Goal: Information Seeking & Learning: Learn about a topic

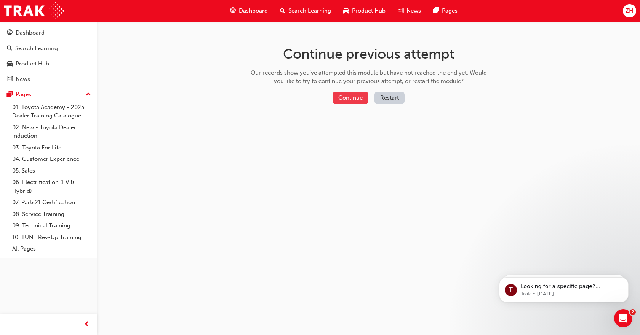
click at [352, 98] on button "Continue" at bounding box center [350, 98] width 36 height 13
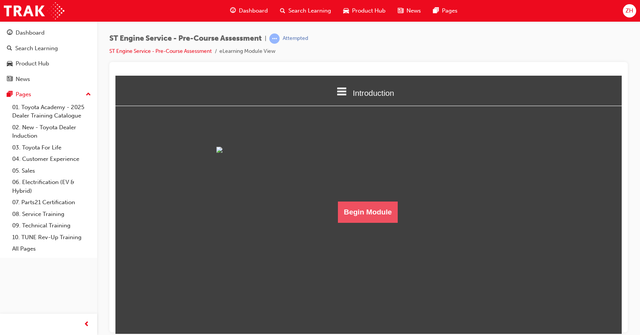
click at [377, 223] on button "Begin Module" at bounding box center [368, 211] width 60 height 21
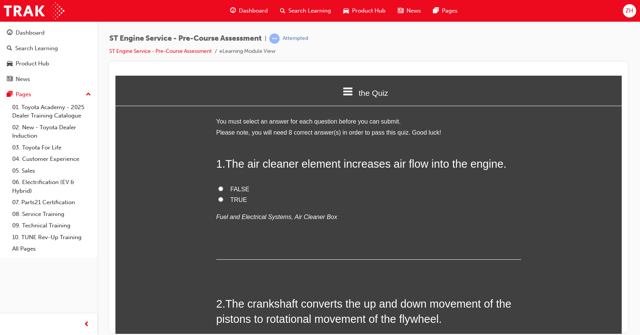
click at [216, 187] on label "FALSE" at bounding box center [368, 189] width 305 height 11
click at [218, 187] on input "FALSE" at bounding box center [220, 188] width 5 height 5
radio input "true"
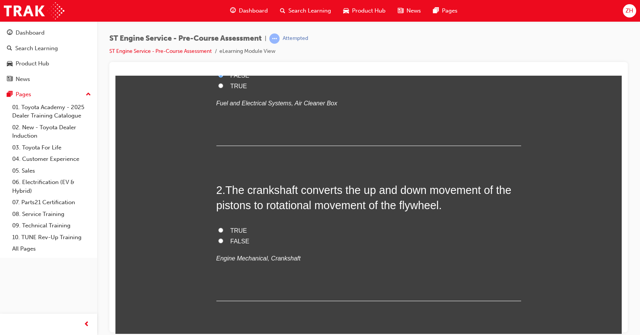
scroll to position [114, 0]
click at [218, 229] on input "TRUE" at bounding box center [220, 229] width 5 height 5
radio input "true"
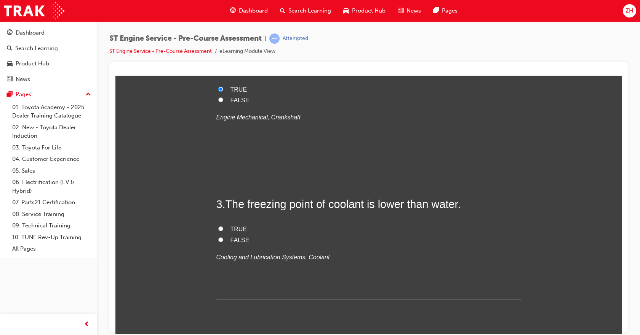
scroll to position [266, 0]
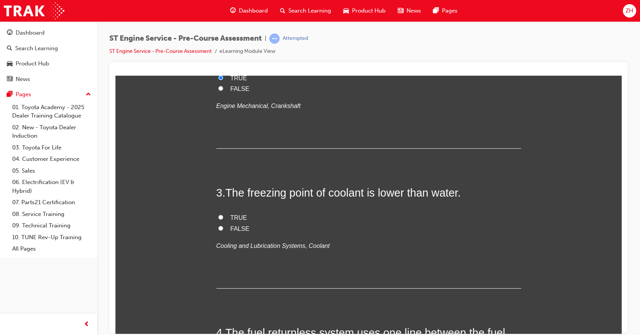
click at [232, 229] on span "FALSE" at bounding box center [239, 228] width 19 height 6
click at [223, 229] on input "FALSE" at bounding box center [220, 228] width 5 height 5
radio input "true"
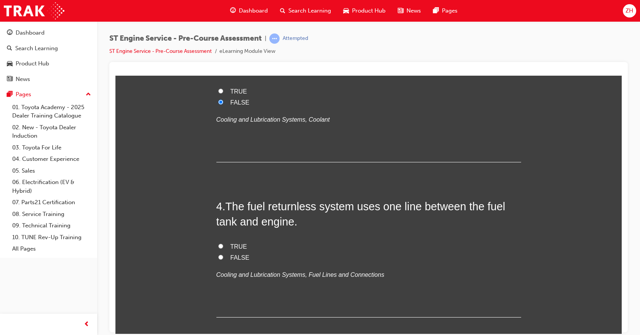
scroll to position [419, 0]
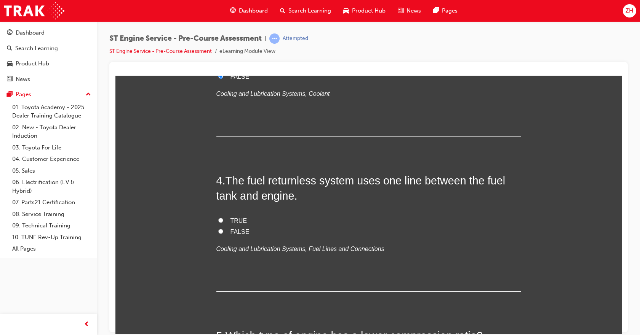
click at [218, 220] on input "TRUE" at bounding box center [220, 220] width 5 height 5
radio input "true"
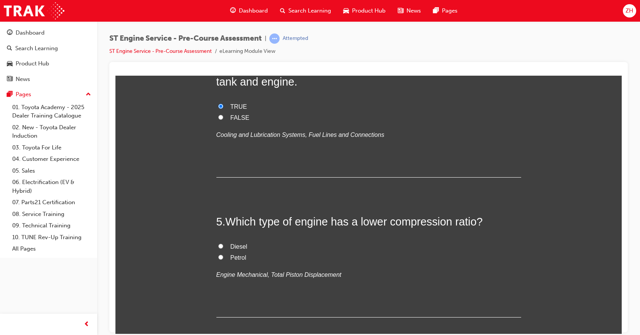
scroll to position [571, 0]
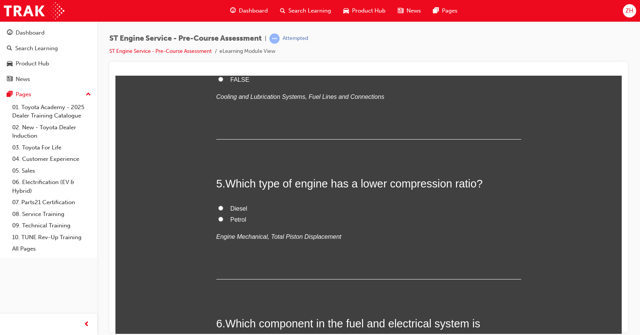
click at [218, 218] on input "Petrol" at bounding box center [220, 219] width 5 height 5
radio input "true"
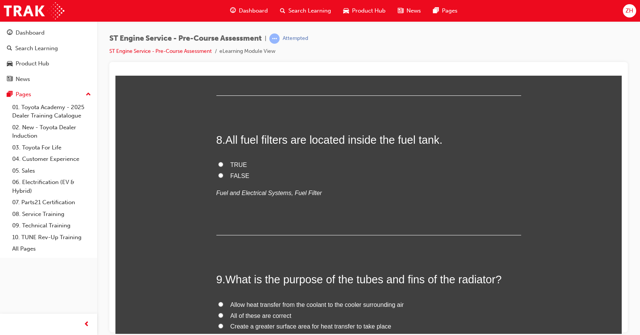
scroll to position [1104, 0]
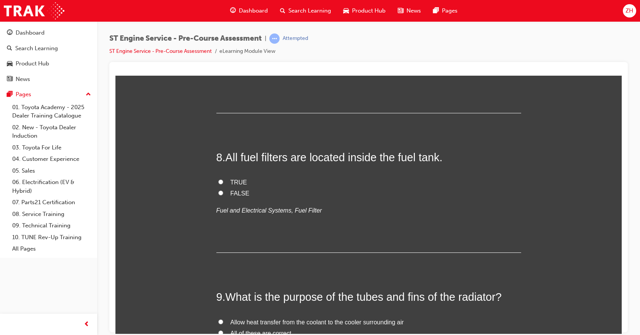
click at [218, 190] on input "FALSE" at bounding box center [220, 192] width 5 height 5
radio input "true"
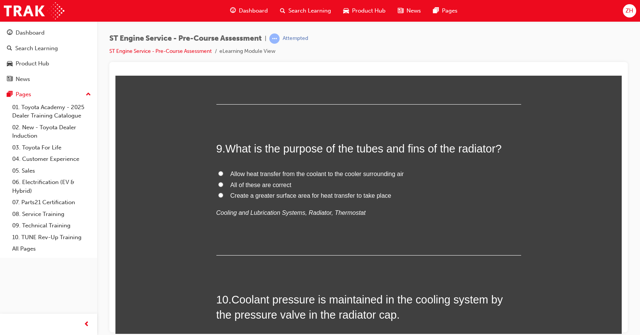
scroll to position [1256, 0]
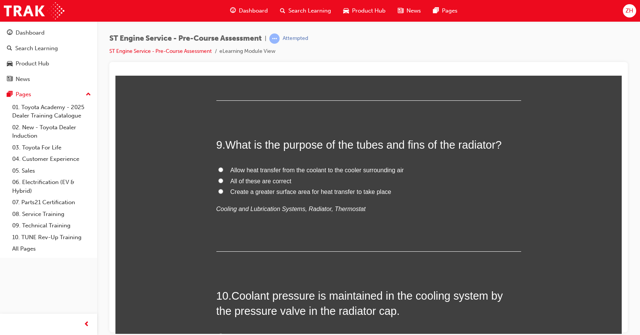
click at [218, 178] on input "All of these are correct" at bounding box center [220, 180] width 5 height 5
radio input "true"
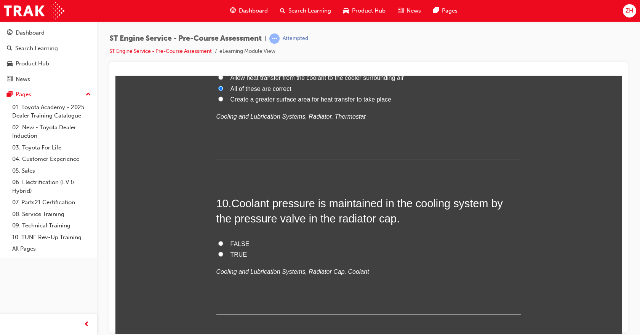
scroll to position [1365, 0]
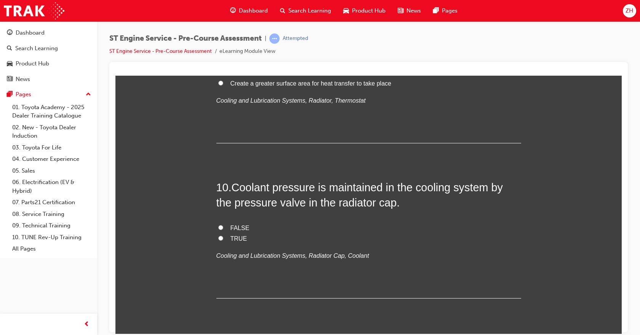
click at [218, 236] on input "TRUE" at bounding box center [220, 238] width 5 height 5
radio input "true"
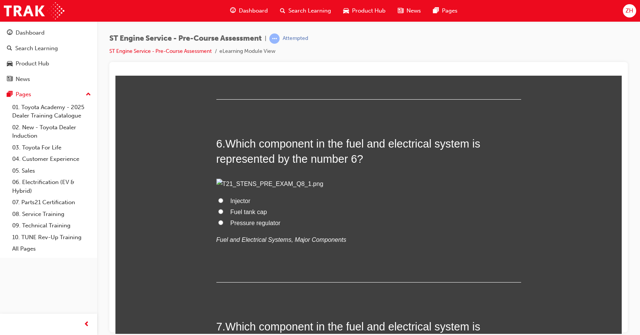
scroll to position [756, 0]
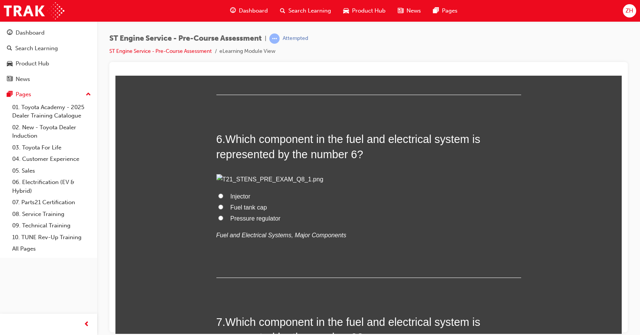
click at [218, 193] on input "Injector" at bounding box center [220, 195] width 5 height 5
radio input "true"
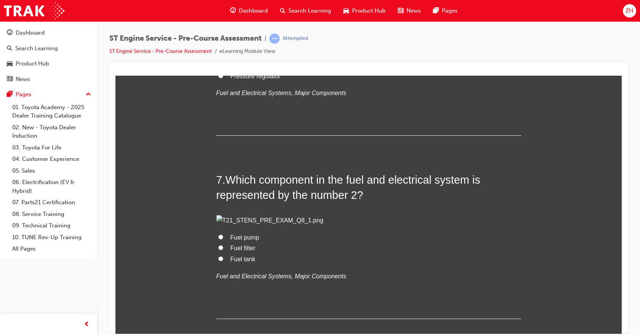
scroll to position [908, 0]
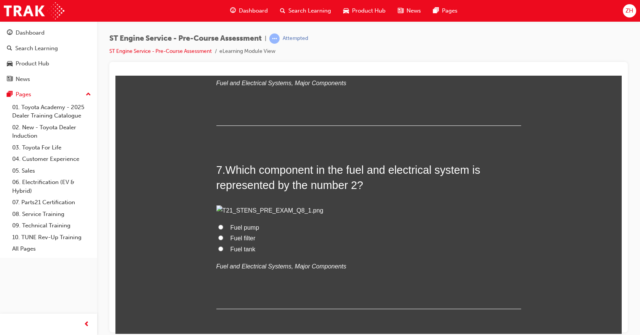
click at [218, 225] on input "Fuel pump" at bounding box center [220, 227] width 5 height 5
radio input "true"
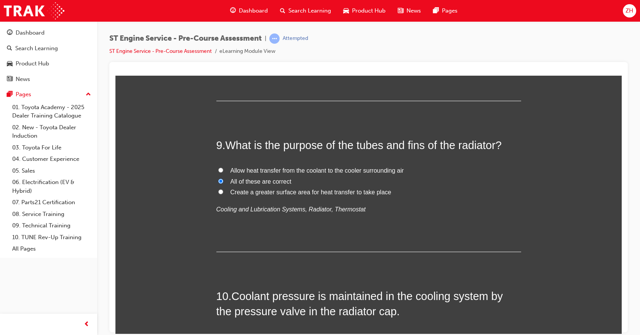
scroll to position [1365, 0]
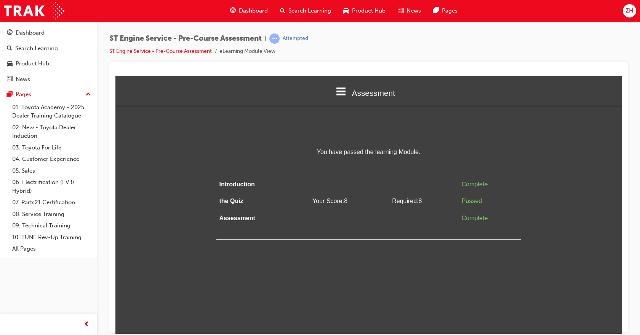
scroll to position [0, 0]
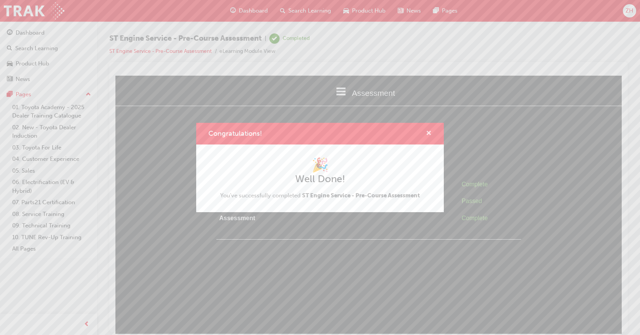
click at [429, 134] on span "cross-icon" at bounding box center [429, 134] width 6 height 7
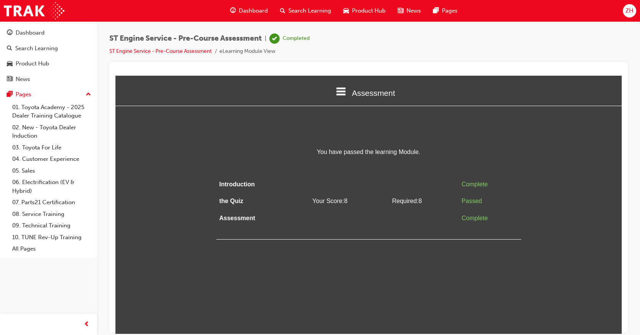
click at [174, 192] on div "You have passed the learning Module. Introduction Complete the Quiz Your Score:…" at bounding box center [368, 193] width 506 height 93
click at [161, 51] on link "ST Engine Service - Pre-Course Assessment" at bounding box center [160, 51] width 102 height 6
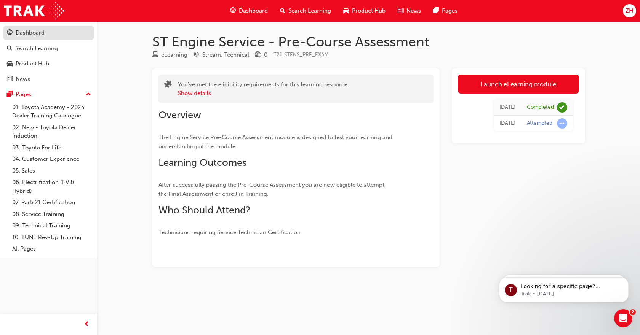
click at [32, 27] on link "Dashboard" at bounding box center [48, 33] width 91 height 14
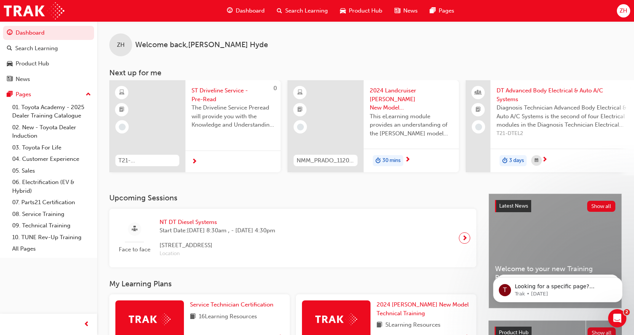
click at [152, 113] on div at bounding box center [147, 126] width 76 height 92
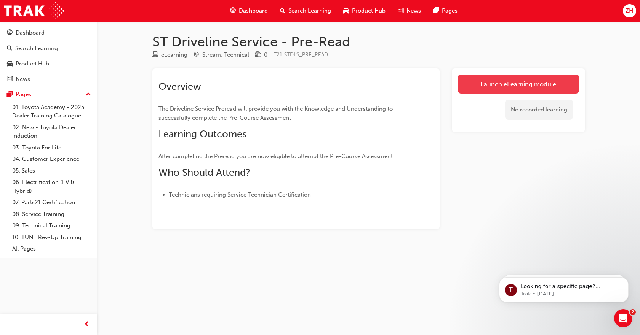
click at [515, 83] on link "Launch eLearning module" at bounding box center [518, 84] width 121 height 19
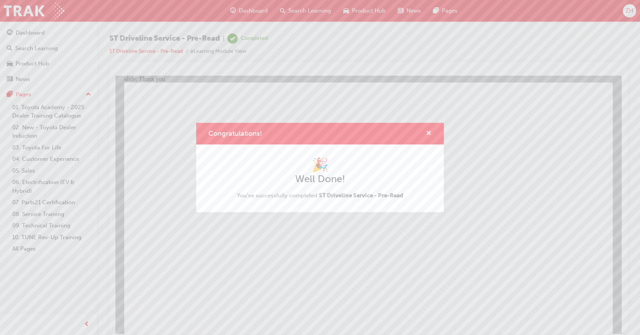
drag, startPoint x: 428, startPoint y: 134, endPoint x: 313, endPoint y: 58, distance: 138.2
click at [428, 134] on span "cross-icon" at bounding box center [429, 134] width 6 height 7
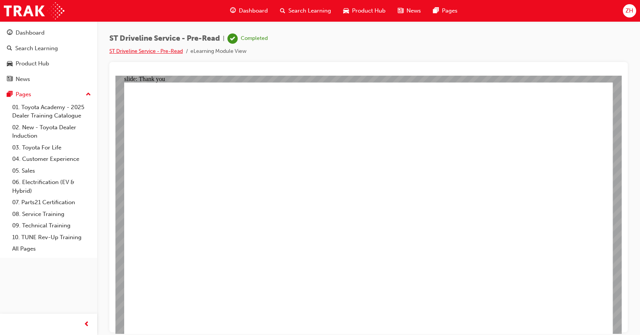
click at [173, 50] on link "ST Driveline Service - Pre-Read" at bounding box center [145, 51] width 73 height 6
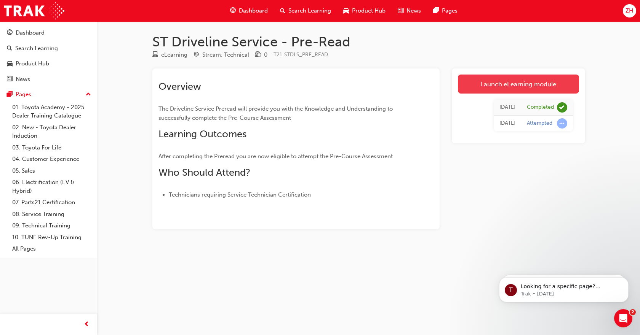
click at [518, 88] on link "Launch eLearning module" at bounding box center [518, 84] width 121 height 19
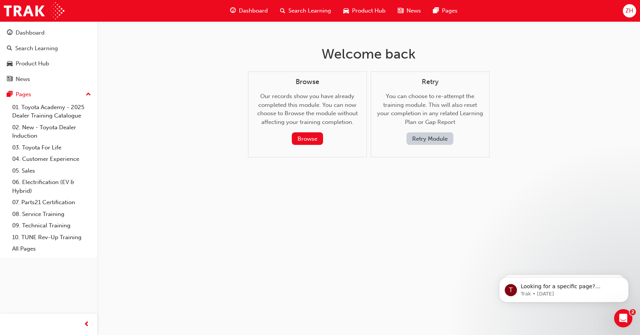
click at [437, 139] on button "Retry Module" at bounding box center [429, 138] width 47 height 13
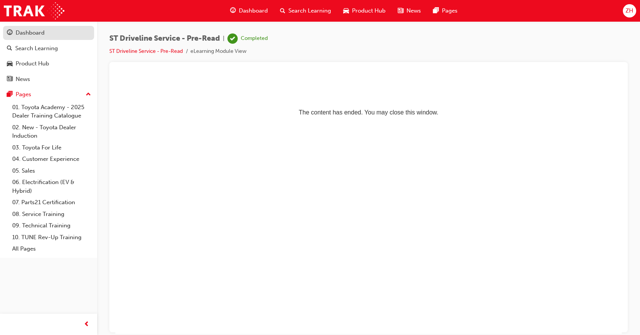
click at [37, 34] on div "Dashboard" at bounding box center [30, 33] width 29 height 9
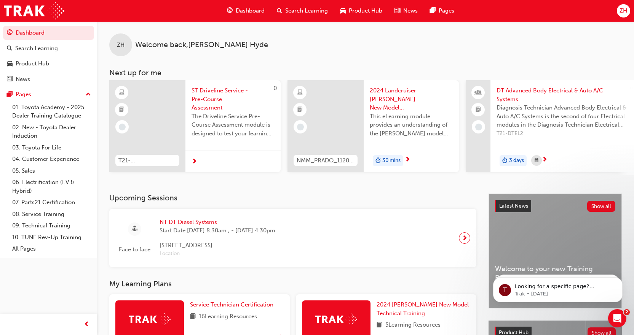
click at [206, 101] on span "ST Driveline Service - Pre-Course Assessment" at bounding box center [232, 99] width 83 height 26
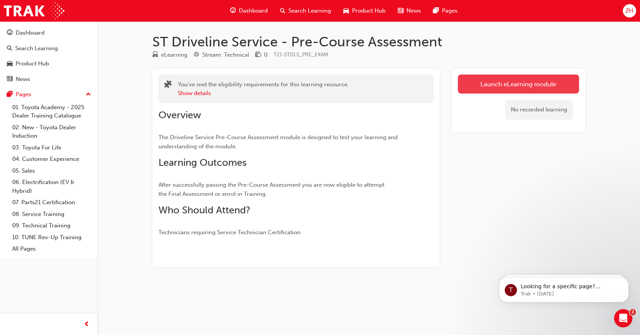
click at [475, 90] on link "Launch eLearning module" at bounding box center [518, 84] width 121 height 19
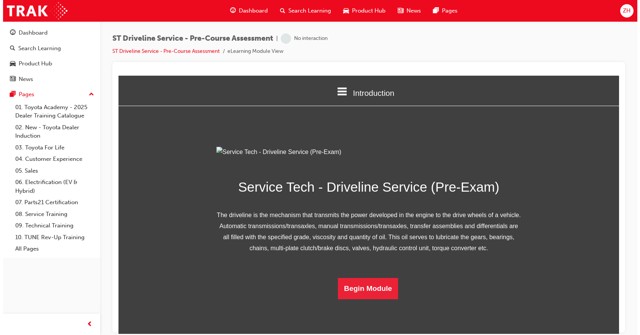
scroll to position [49, 0]
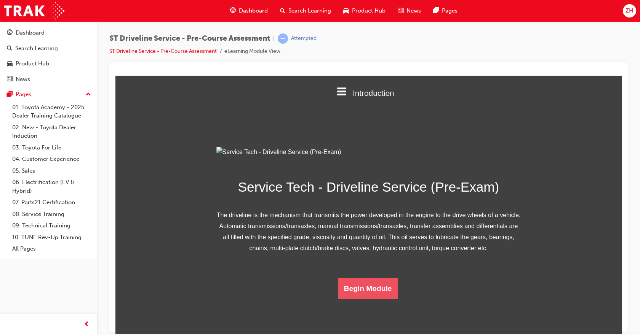
click at [375, 299] on button "Begin Module" at bounding box center [368, 288] width 60 height 21
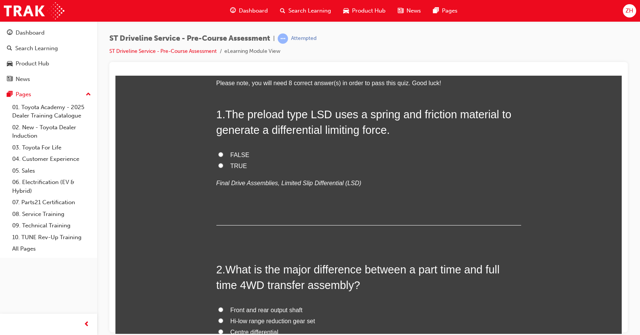
scroll to position [0, 0]
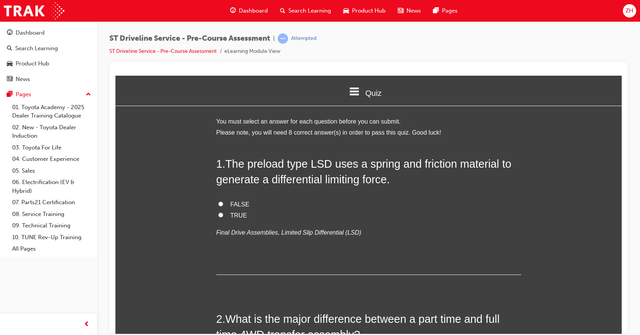
click at [218, 215] on input "TRUE" at bounding box center [220, 214] width 5 height 5
radio input "true"
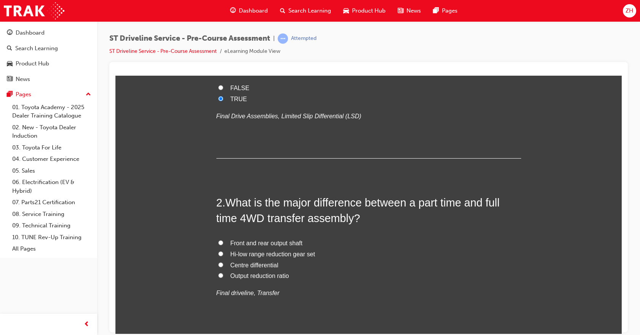
scroll to position [152, 0]
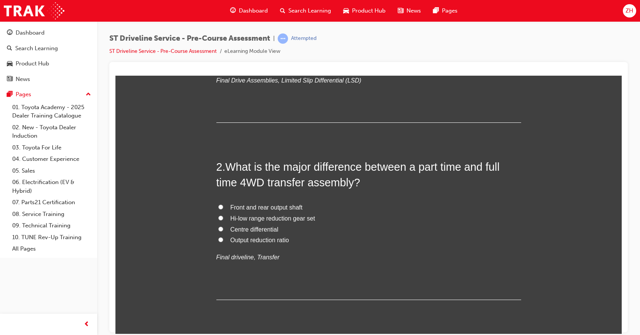
click at [218, 227] on input "Centre differential" at bounding box center [220, 228] width 5 height 5
radio input "true"
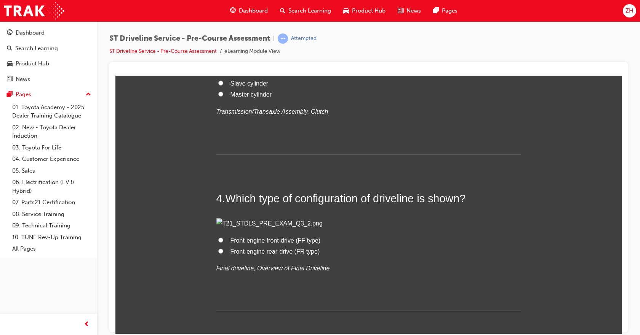
scroll to position [495, 0]
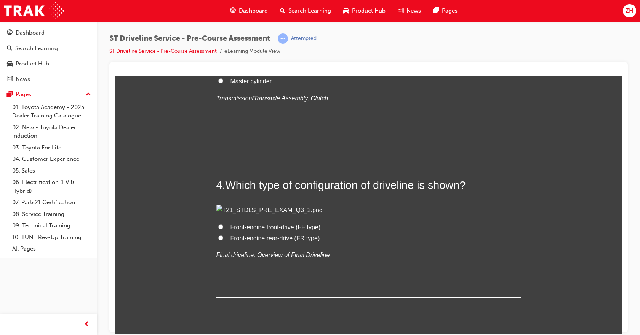
click at [218, 83] on input "Master cylinder" at bounding box center [220, 80] width 5 height 5
radio input "true"
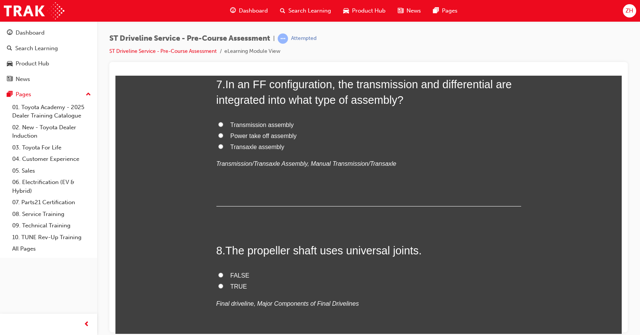
scroll to position [1142, 0]
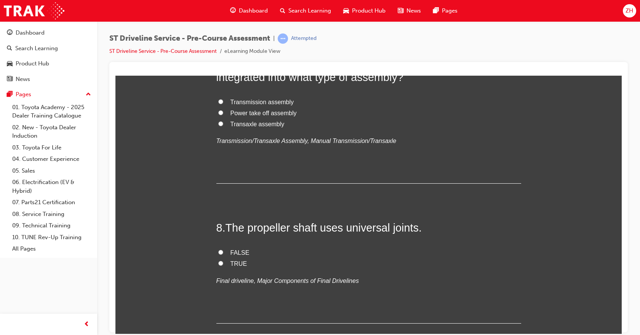
radio input "true"
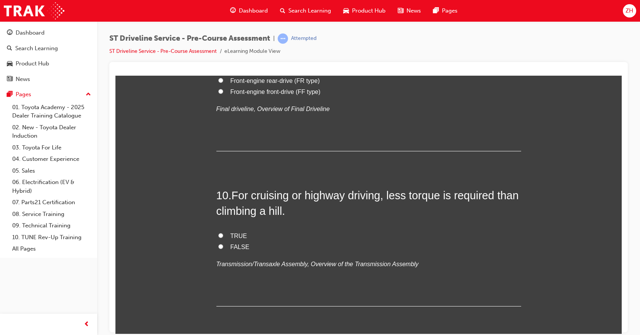
scroll to position [1485, 0]
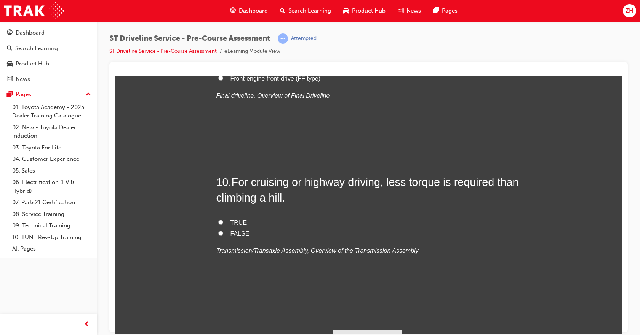
radio input "true"
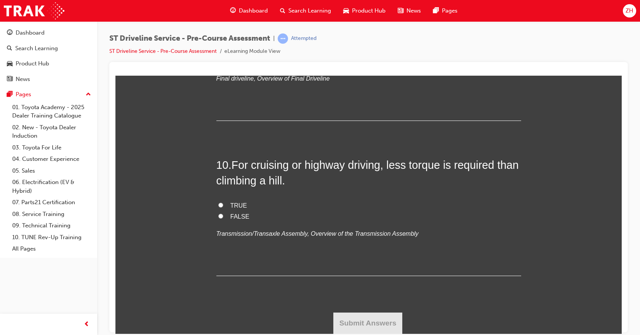
scroll to position [1865, 0]
radio input "true"
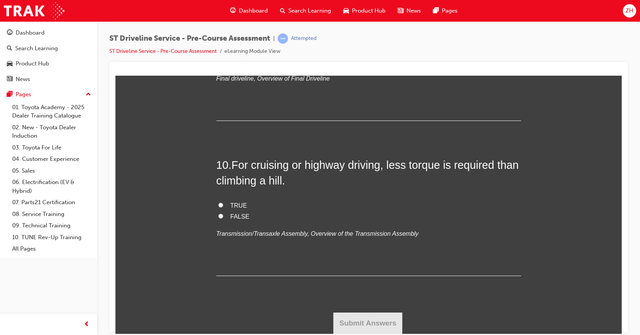
radio input "true"
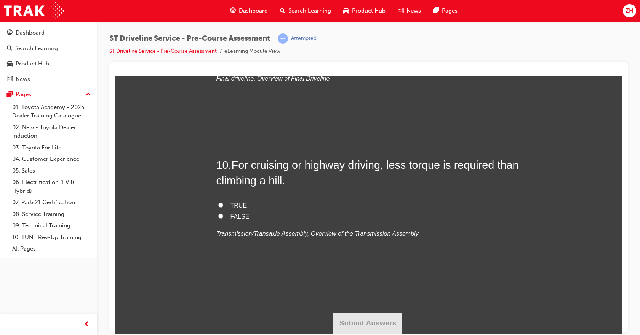
click at [218, 63] on input "Front-engine front-drive (FF type)" at bounding box center [220, 60] width 5 height 5
radio input "true"
click at [218, 204] on input "TRUE" at bounding box center [220, 205] width 5 height 5
radio input "true"
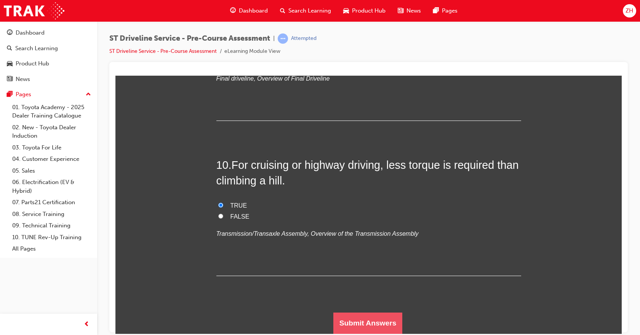
click at [381, 323] on button "Submit Answers" at bounding box center [367, 323] width 69 height 21
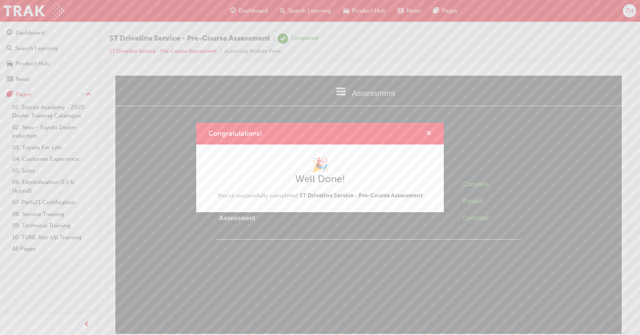
drag, startPoint x: 429, startPoint y: 133, endPoint x: 314, endPoint y: 57, distance: 138.3
click at [429, 133] on span "cross-icon" at bounding box center [429, 134] width 6 height 7
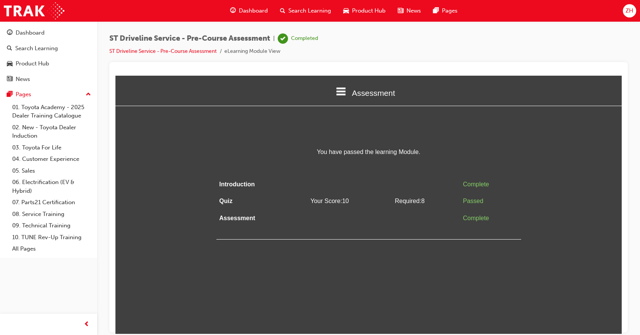
click at [249, 15] on div "Dashboard" at bounding box center [249, 11] width 50 height 16
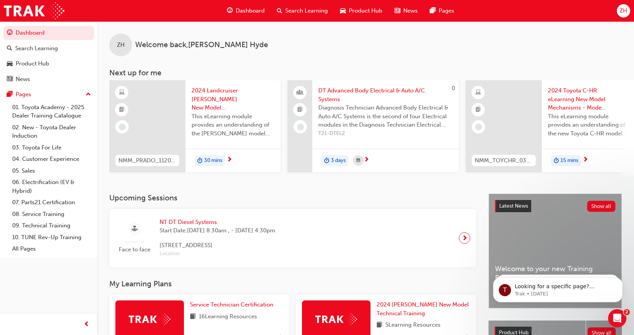
click at [226, 96] on span "2024 Landcruiser [PERSON_NAME] New Model Mechanisms - Model Outline 1" at bounding box center [232, 99] width 83 height 26
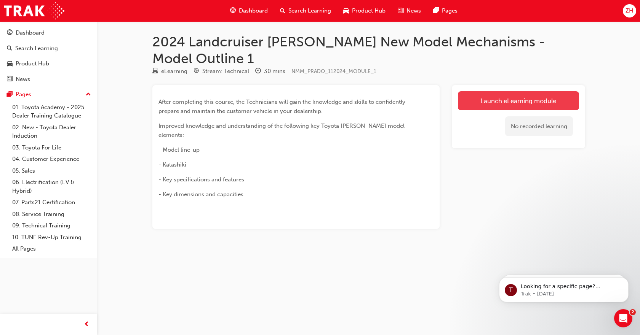
click at [494, 91] on link "Launch eLearning module" at bounding box center [518, 100] width 121 height 19
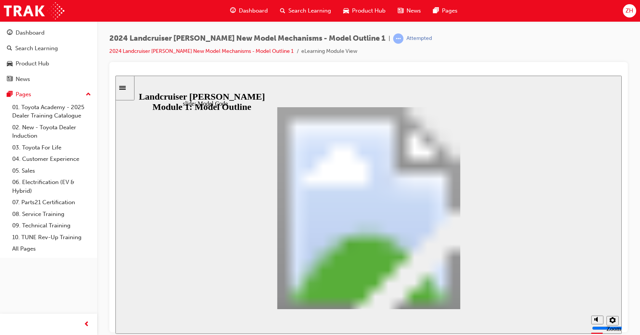
drag, startPoint x: 431, startPoint y: 242, endPoint x: 438, endPoint y: 241, distance: 6.9
drag, startPoint x: 451, startPoint y: 239, endPoint x: 475, endPoint y: 244, distance: 24.2
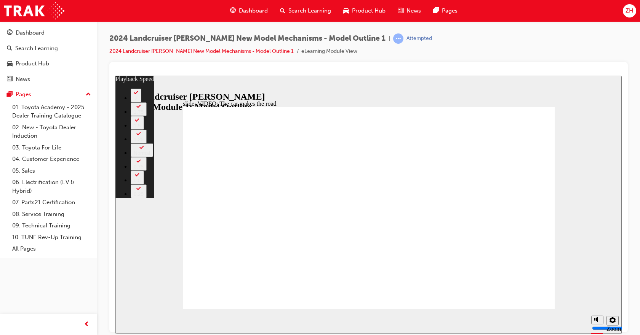
type input "33"
type input "2"
type input "33"
type input "2"
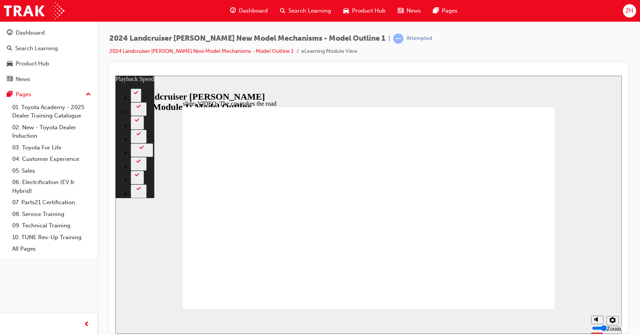
type input "33"
type input "2"
type input "33"
type input "2"
type input "33"
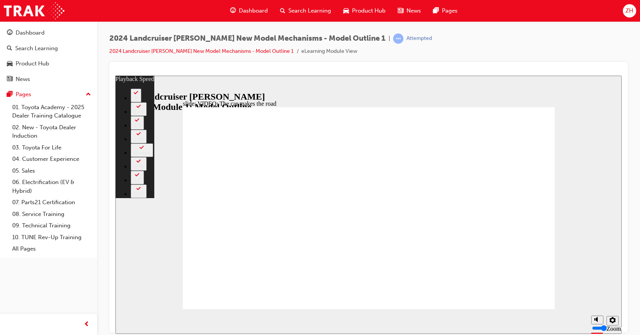
type input "2"
type input "33"
type input "2"
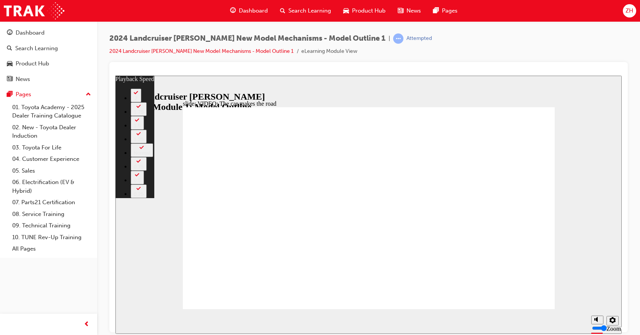
type input "76"
type input "5"
type input "76"
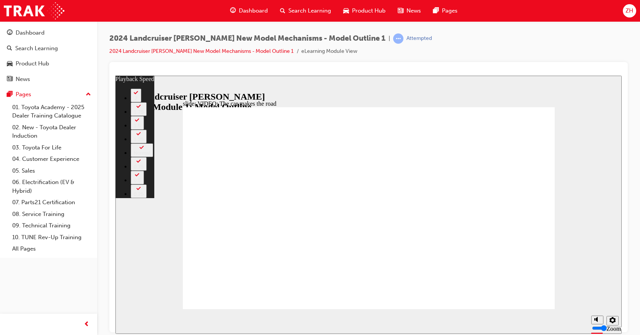
type input "5"
type input "86"
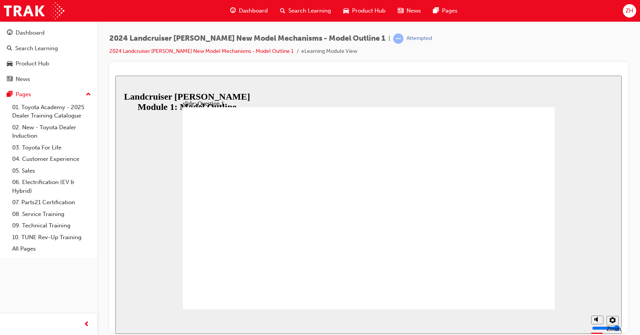
radio input "true"
drag, startPoint x: 381, startPoint y: 231, endPoint x: 297, endPoint y: 238, distance: 84.8
radio input "true"
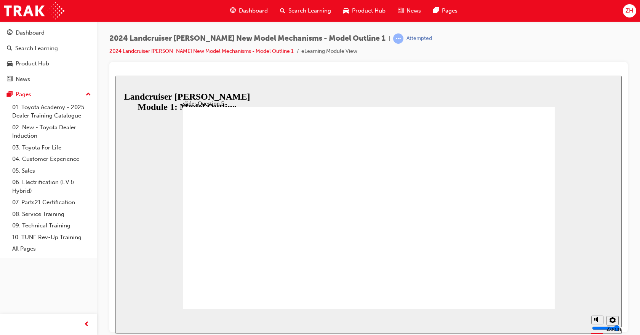
radio input "true"
radio input "false"
radio input "true"
click at [126, 88] on icon "Sidebar Toggle" at bounding box center [122, 88] width 6 height 4
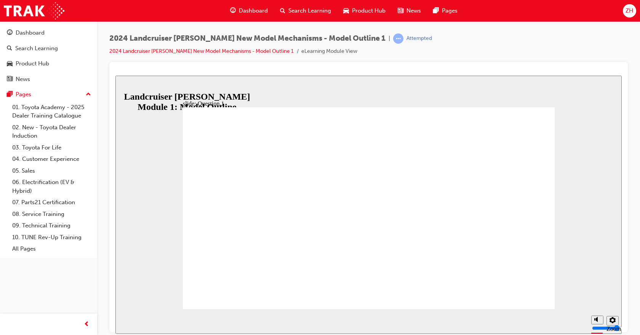
radio input "true"
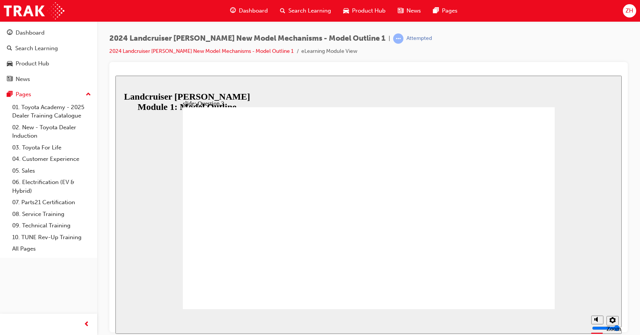
radio input "true"
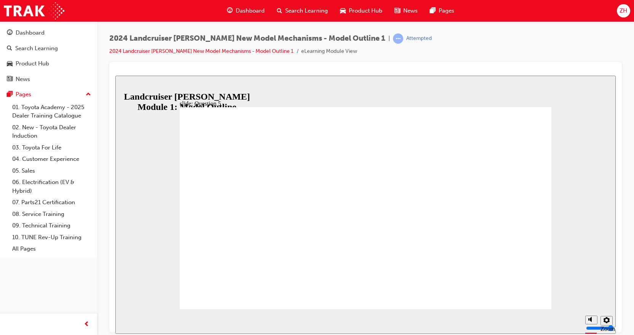
drag, startPoint x: 388, startPoint y: 244, endPoint x: 383, endPoint y: 251, distance: 7.7
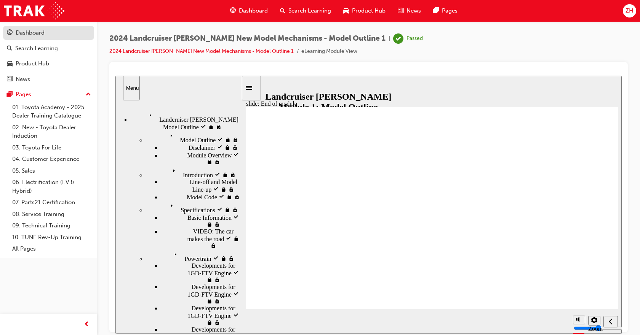
click at [37, 33] on div "Dashboard" at bounding box center [30, 33] width 29 height 9
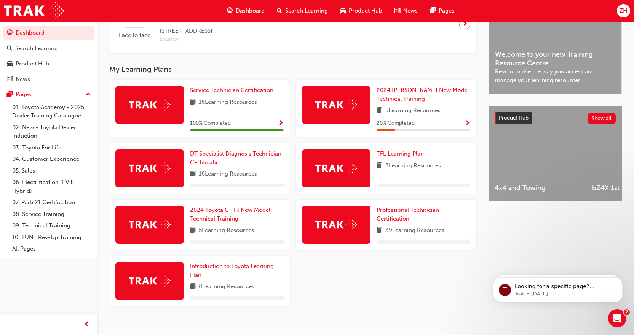
scroll to position [226, 0]
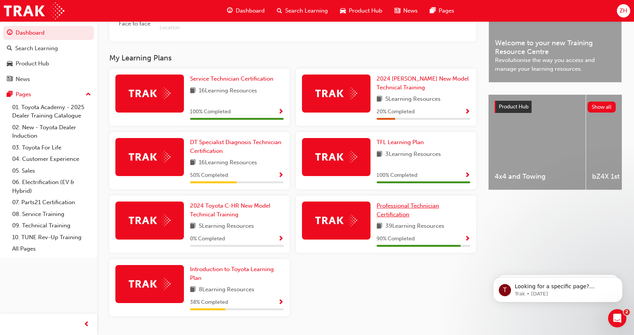
click at [415, 211] on span "Professional Technician Certification" at bounding box center [407, 211] width 62 height 16
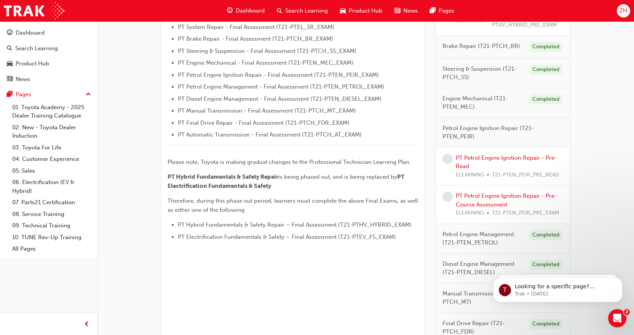
scroll to position [241, 0]
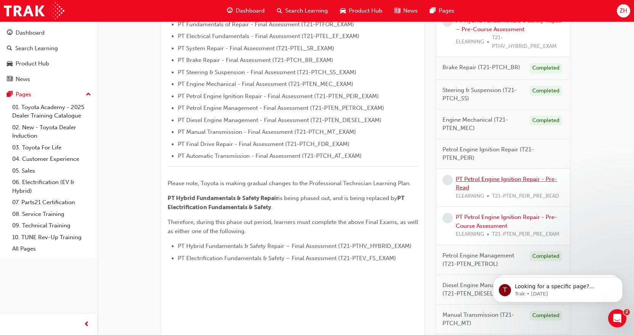
click at [498, 180] on link "PT Petrol Engine Ignition Repair - Pre-Read" at bounding box center [506, 184] width 101 height 16
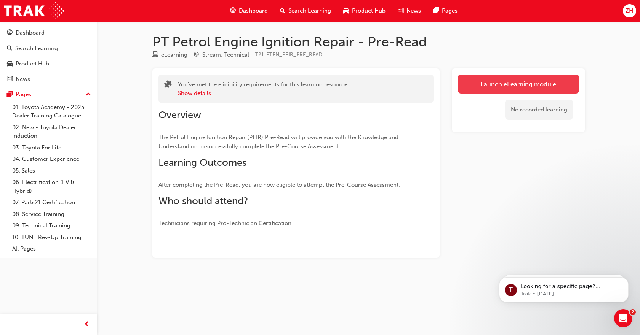
click at [477, 89] on link "Launch eLearning module" at bounding box center [518, 84] width 121 height 19
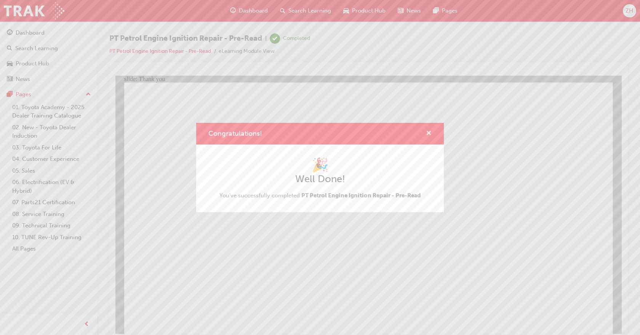
click at [426, 131] on span "cross-icon" at bounding box center [429, 134] width 6 height 7
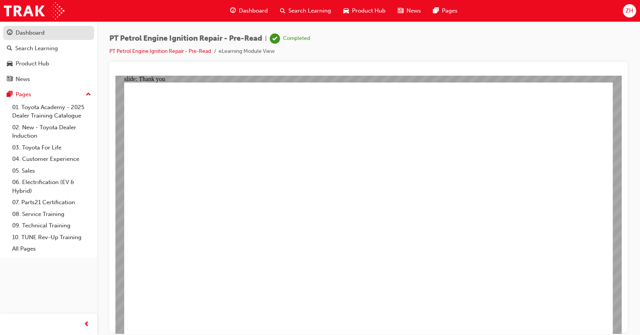
click at [38, 33] on div "Dashboard" at bounding box center [30, 33] width 29 height 9
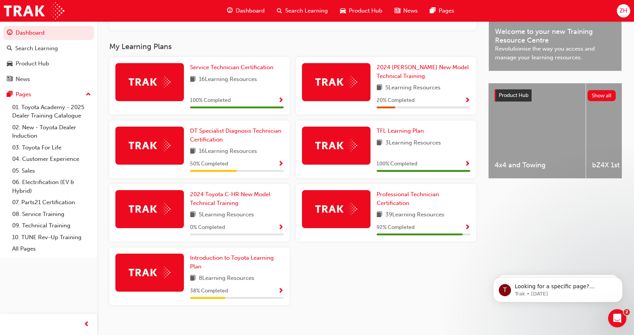
scroll to position [248, 0]
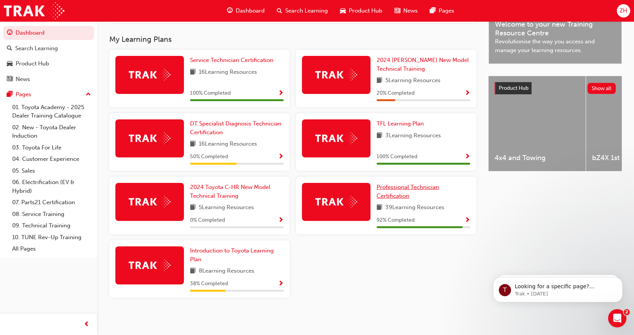
click at [388, 188] on span "Professional Technician Certification" at bounding box center [407, 192] width 62 height 16
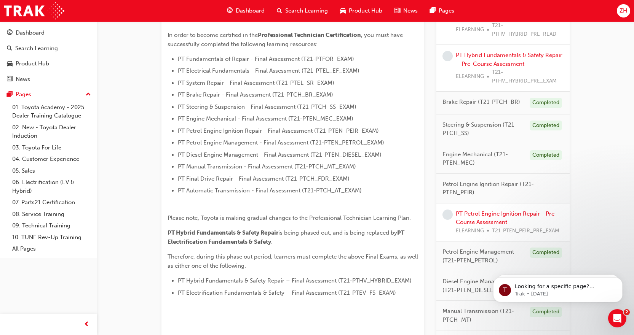
scroll to position [228, 0]
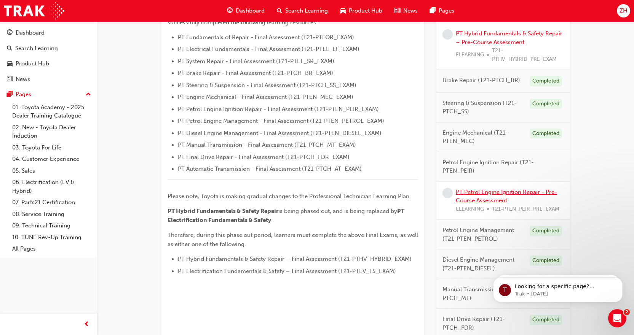
click at [503, 193] on link "PT Petrol Engine Ignition Repair - Pre-Course Assessment" at bounding box center [506, 197] width 101 height 16
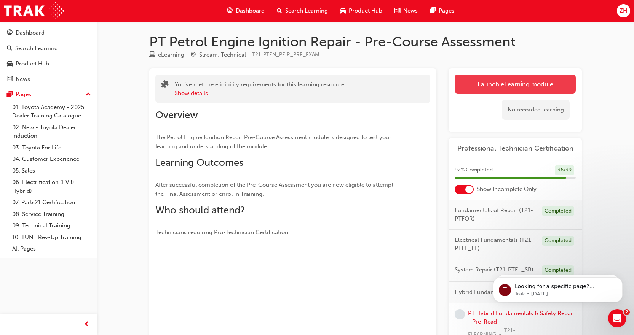
click at [477, 88] on link "Launch eLearning module" at bounding box center [515, 84] width 121 height 19
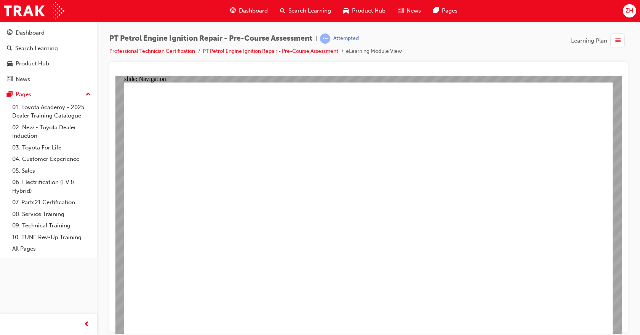
radio input "true"
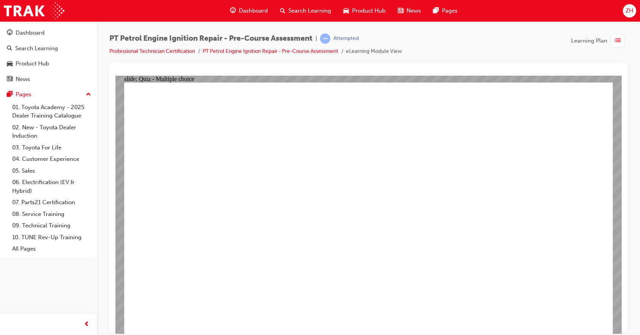
radio input "true"
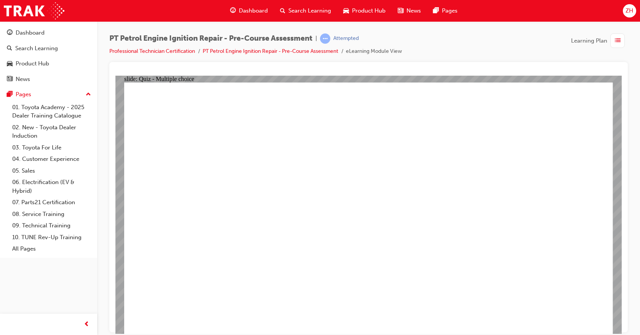
radio input "true"
drag, startPoint x: 368, startPoint y: 262, endPoint x: 362, endPoint y: 272, distance: 11.4
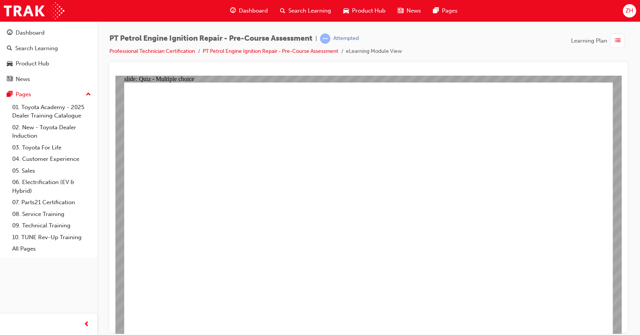
radio input "true"
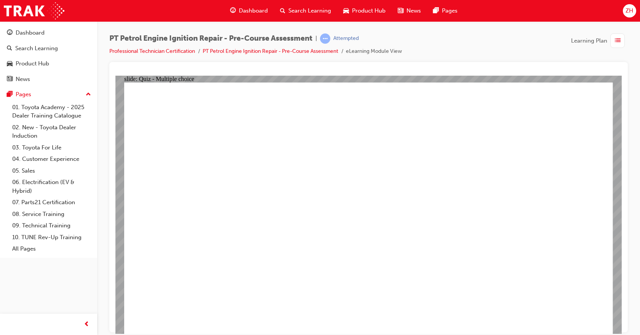
radio input "true"
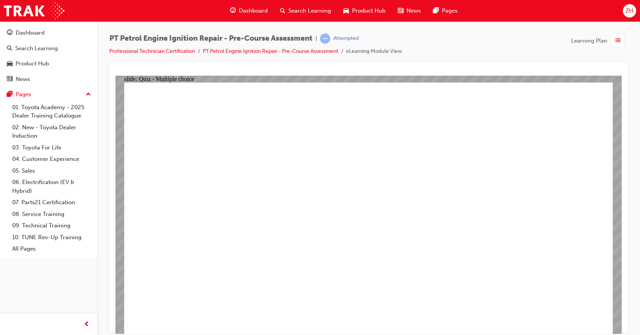
radio input "true"
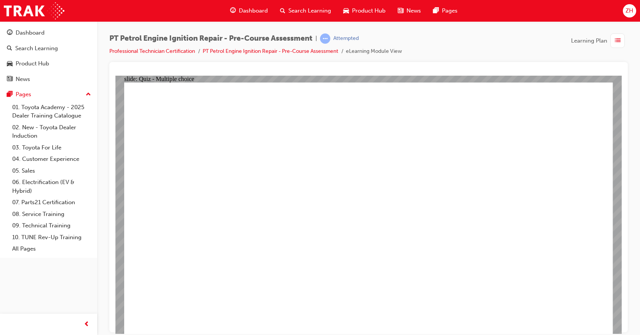
radio input "true"
drag, startPoint x: 595, startPoint y: 301, endPoint x: 590, endPoint y: 306, distance: 7.0
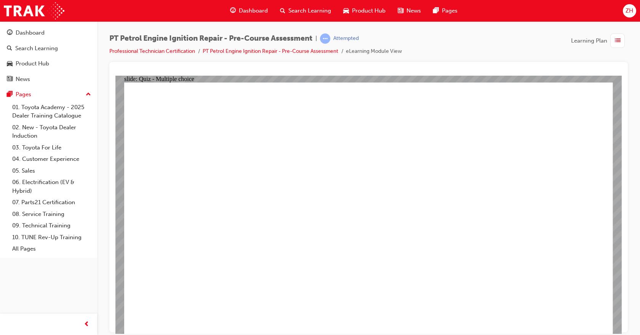
drag, startPoint x: 256, startPoint y: 255, endPoint x: 265, endPoint y: 241, distance: 17.6
drag, startPoint x: 277, startPoint y: 203, endPoint x: 282, endPoint y: 199, distance: 6.5
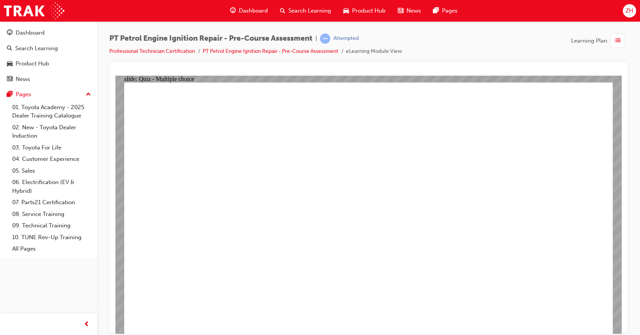
drag, startPoint x: 322, startPoint y: 274, endPoint x: 321, endPoint y: 261, distance: 13.7
drag, startPoint x: 325, startPoint y: 245, endPoint x: 326, endPoint y: 236, distance: 9.6
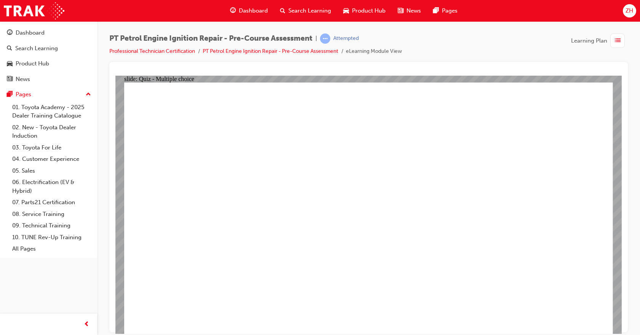
drag, startPoint x: 326, startPoint y: 236, endPoint x: 322, endPoint y: 198, distance: 38.0
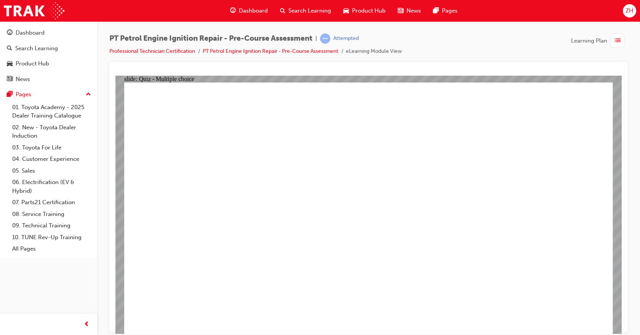
drag, startPoint x: 308, startPoint y: 309, endPoint x: 311, endPoint y: 282, distance: 26.8
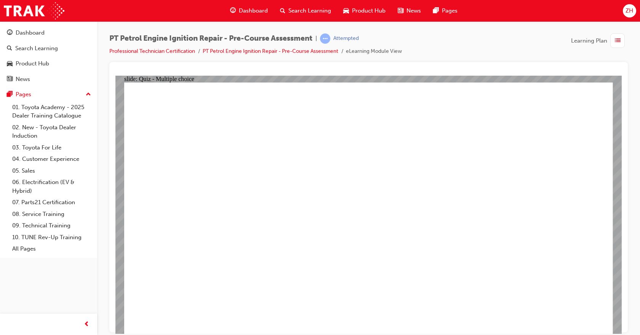
click at [172, 52] on link "Professional Technician Certification" at bounding box center [152, 51] width 86 height 6
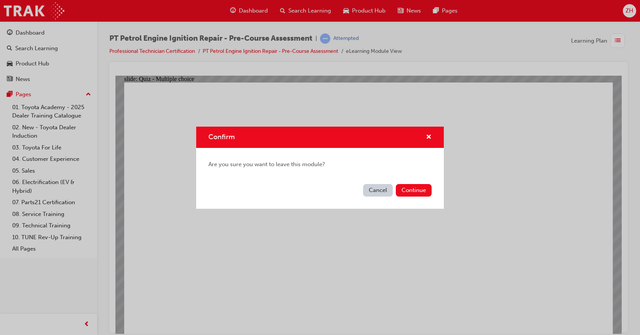
click at [372, 191] on button "Cancel" at bounding box center [378, 190] width 30 height 13
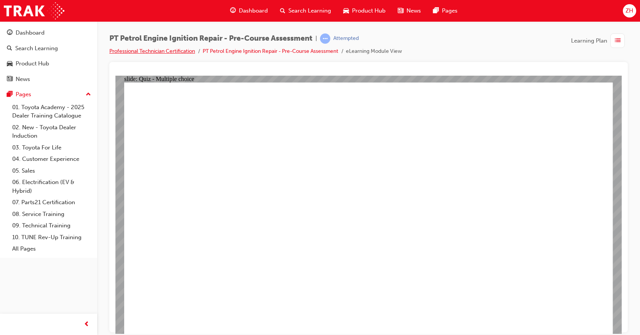
click at [176, 53] on link "Professional Technician Certification" at bounding box center [152, 51] width 86 height 6
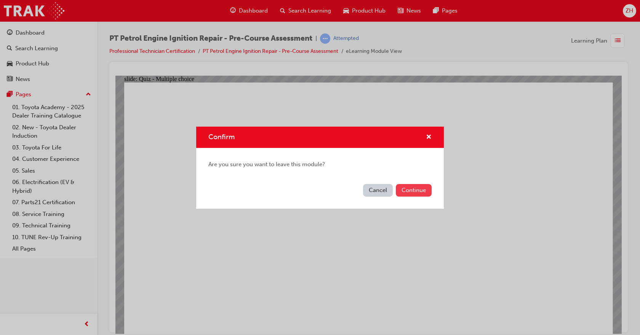
click at [405, 188] on button "Continue" at bounding box center [414, 190] width 36 height 13
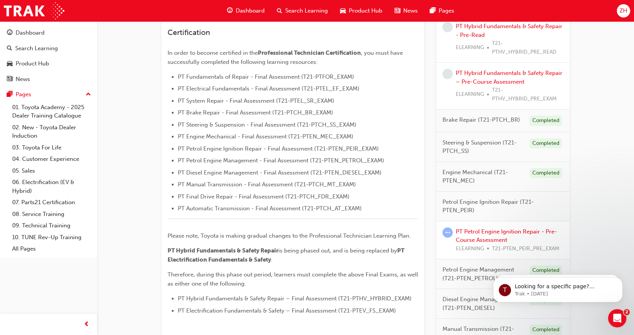
scroll to position [190, 0]
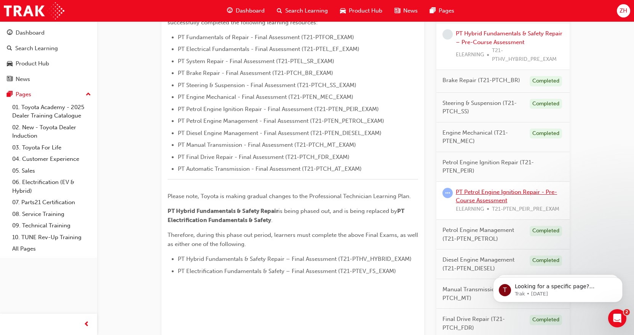
click at [491, 195] on link "PT Petrol Engine Ignition Repair - Pre-Course Assessment" at bounding box center [506, 197] width 101 height 16
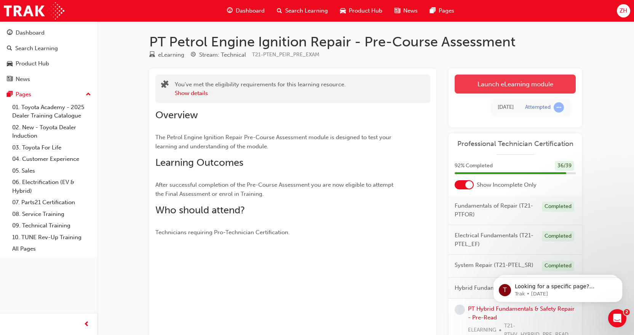
click at [521, 85] on link "Launch eLearning module" at bounding box center [515, 84] width 121 height 19
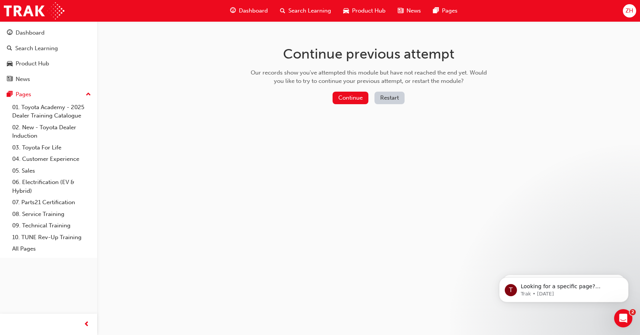
click at [383, 99] on button "Restart" at bounding box center [389, 98] width 30 height 13
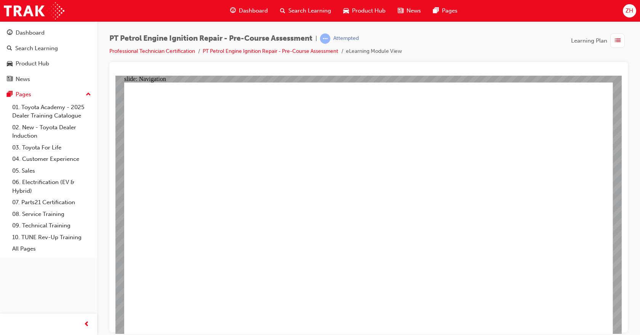
click at [183, 52] on link "Professional Technician Certification" at bounding box center [152, 51] width 86 height 6
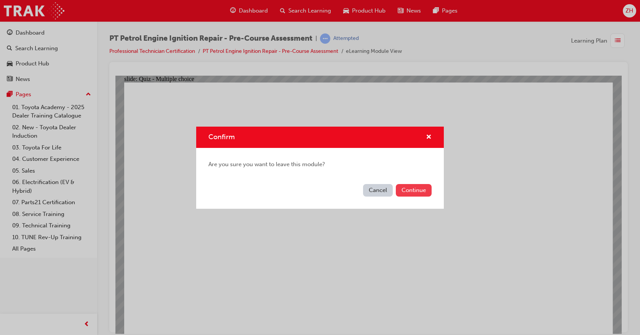
click at [425, 190] on button "Continue" at bounding box center [414, 190] width 36 height 13
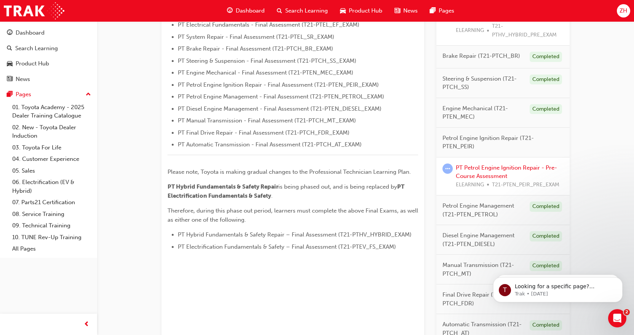
scroll to position [266, 0]
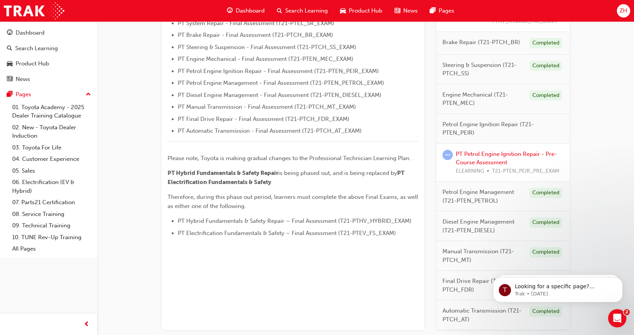
click at [489, 127] on span "Petrol Engine Ignition Repair (T21-PTEN_PEIR)" at bounding box center [499, 128] width 115 height 17
click at [533, 132] on span "Petrol Engine Ignition Repair (T21-PTEN_PEIR)" at bounding box center [499, 128] width 115 height 17
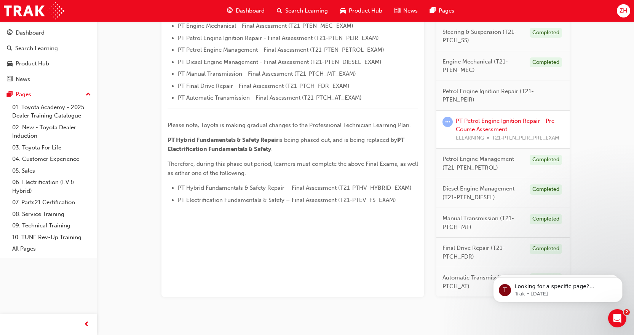
scroll to position [317, 0]
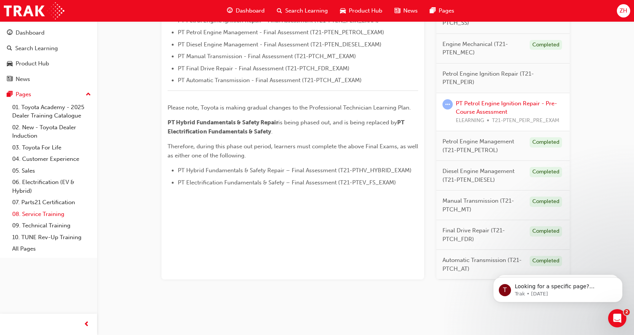
click at [38, 215] on link "08. Service Training" at bounding box center [51, 215] width 85 height 12
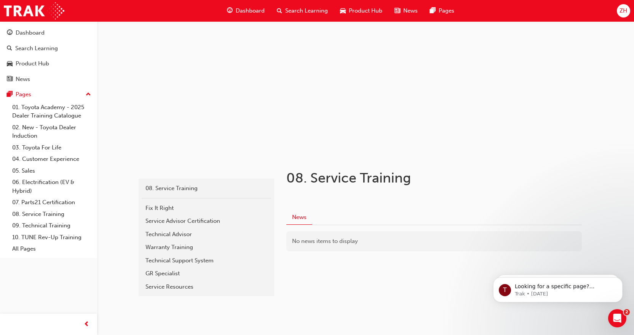
scroll to position [30, 0]
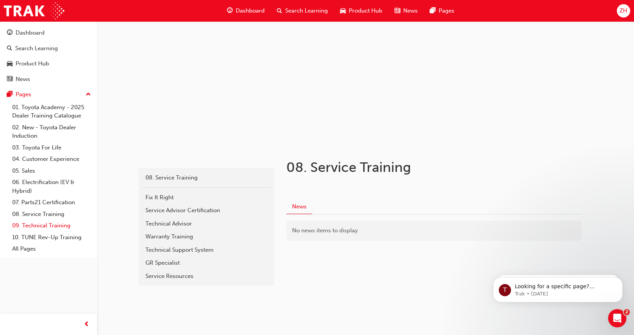
click at [43, 229] on link "09. Technical Training" at bounding box center [51, 226] width 85 height 12
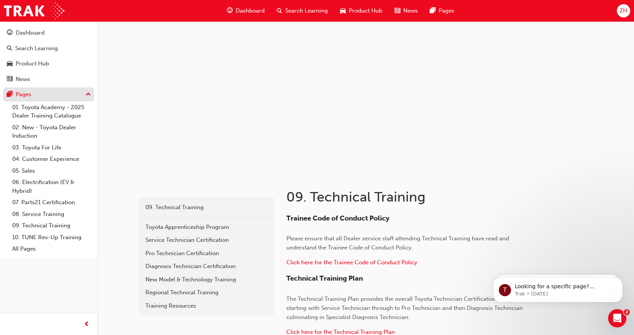
click at [25, 96] on div "Pages" at bounding box center [24, 94] width 16 height 9
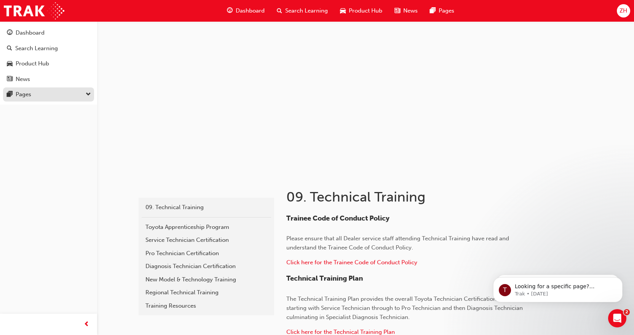
click at [25, 96] on div "Pages" at bounding box center [24, 94] width 16 height 9
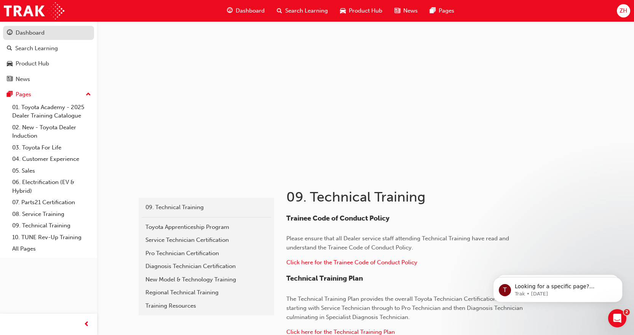
click at [39, 35] on div "Dashboard" at bounding box center [30, 33] width 29 height 9
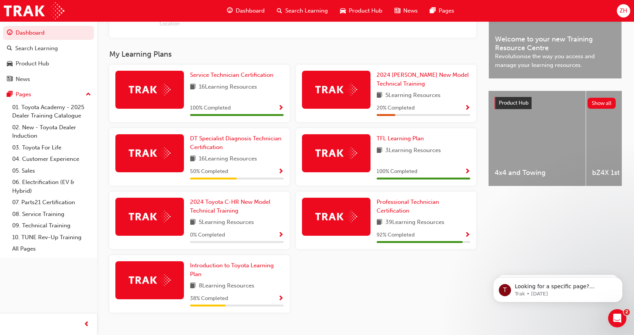
scroll to position [248, 0]
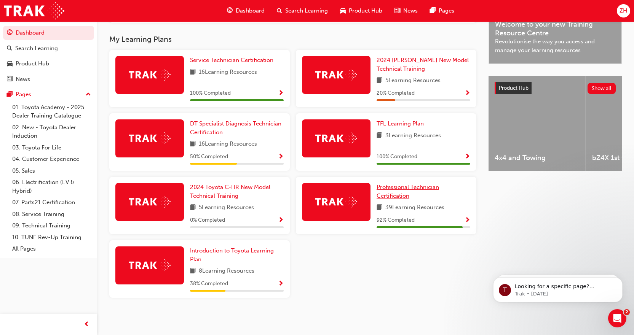
click at [415, 188] on span "Professional Technician Certification" at bounding box center [407, 192] width 62 height 16
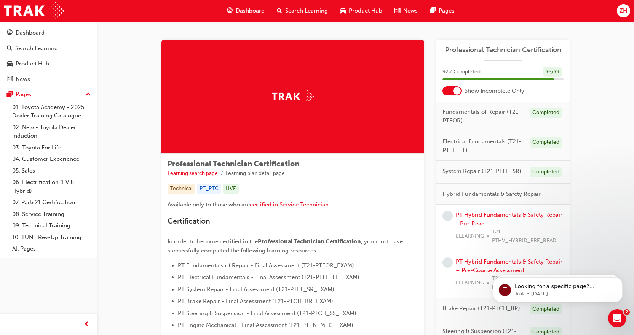
click at [458, 94] on div at bounding box center [457, 91] width 8 height 8
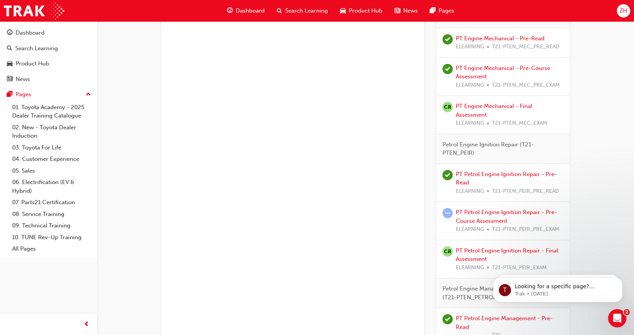
scroll to position [914, 0]
click at [512, 172] on link "PT Petrol Engine Ignition Repair - Pre-Read" at bounding box center [506, 179] width 101 height 16
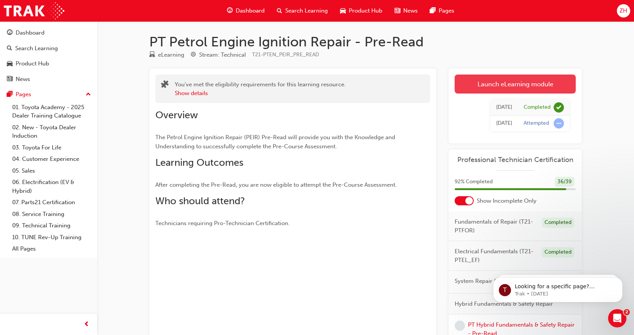
click at [482, 81] on link "Launch eLearning module" at bounding box center [515, 84] width 121 height 19
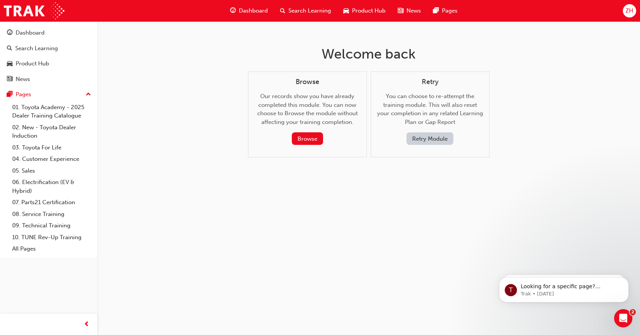
click at [425, 140] on button "Retry Module" at bounding box center [429, 138] width 47 height 13
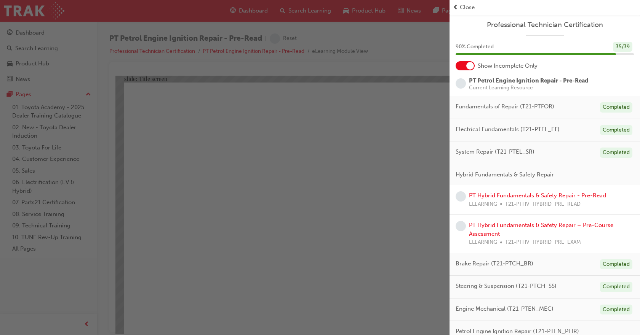
click at [350, 171] on div "button" at bounding box center [224, 167] width 449 height 335
click at [460, 6] on span "Close" at bounding box center [466, 7] width 15 height 9
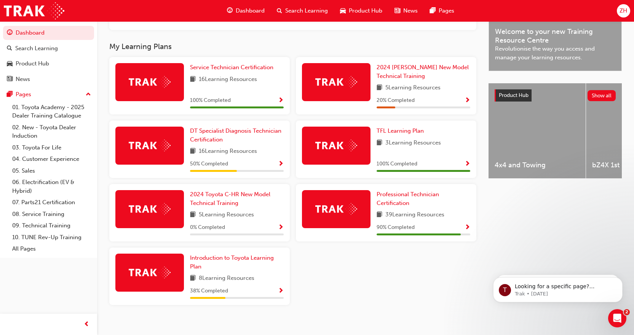
scroll to position [248, 0]
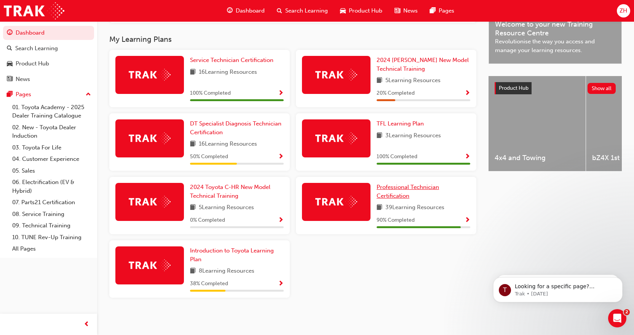
click at [397, 187] on span "Professional Technician Certification" at bounding box center [407, 192] width 62 height 16
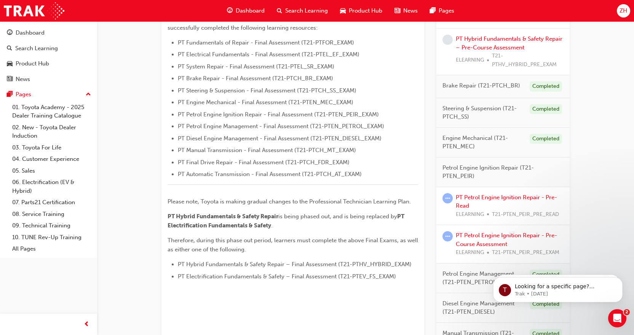
scroll to position [343, 0]
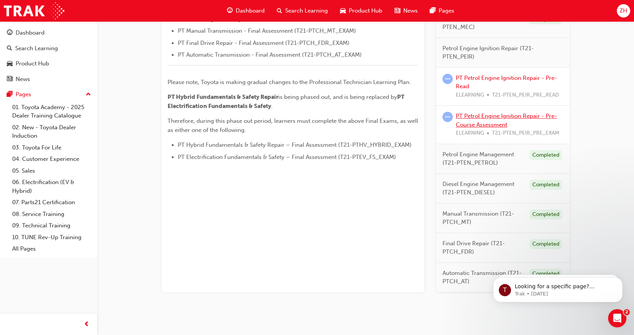
click at [490, 117] on link "PT Petrol Engine Ignition Repair - Pre-Course Assessment" at bounding box center [506, 121] width 101 height 16
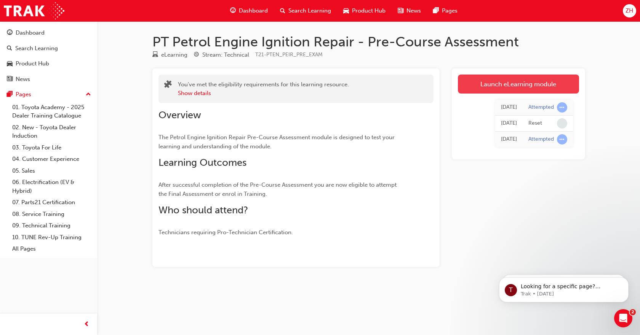
click at [500, 87] on link "Launch eLearning module" at bounding box center [518, 84] width 121 height 19
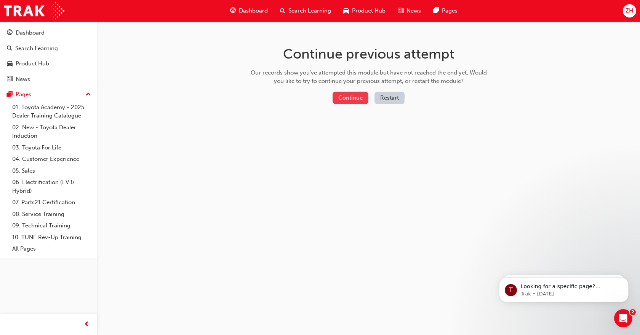
click at [359, 99] on button "Continue" at bounding box center [350, 98] width 36 height 13
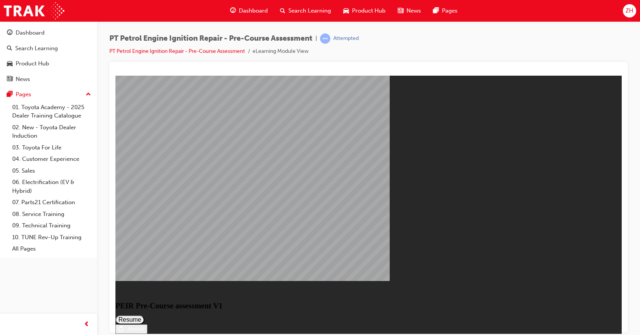
click at [144, 315] on button "Resume" at bounding box center [129, 319] width 29 height 9
